Goal: Use online tool/utility: Utilize a website feature to perform a specific function

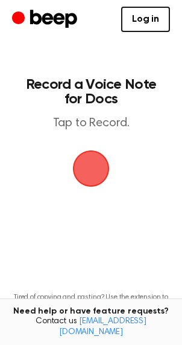
click at [88, 175] on span "button" at bounding box center [91, 168] width 39 height 39
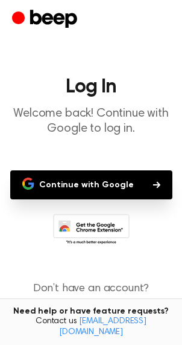
click at [88, 175] on button "Continue with Google" at bounding box center [91, 184] width 162 height 29
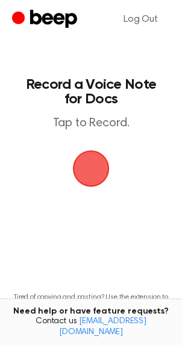
click at [91, 161] on span "button" at bounding box center [91, 168] width 39 height 39
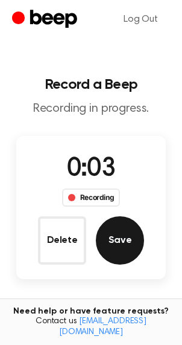
click at [123, 243] on button "Save" at bounding box center [120, 240] width 48 height 48
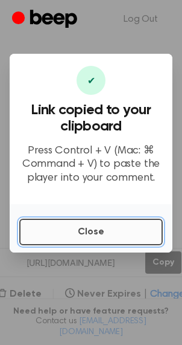
click at [80, 237] on button "Close" at bounding box center [91, 232] width 144 height 27
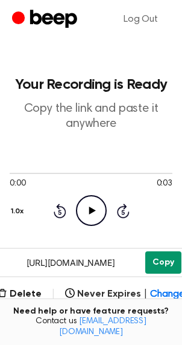
click at [155, 262] on button "Copy" at bounding box center [164, 262] width 36 height 22
